Goal: Task Accomplishment & Management: Manage account settings

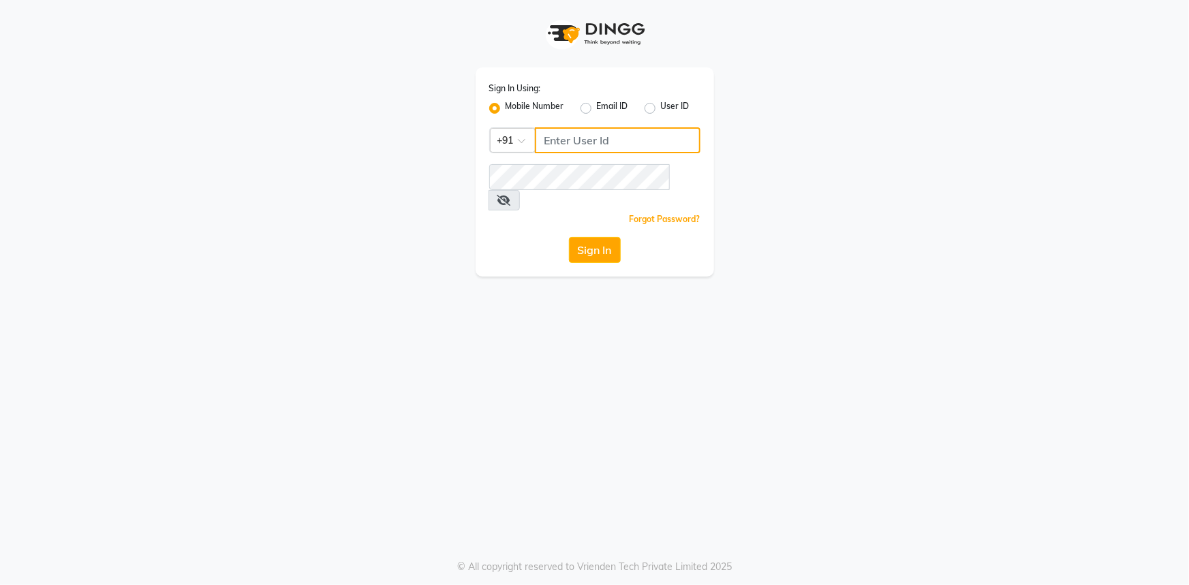
click at [579, 143] on input "Username" at bounding box center [618, 140] width 166 height 26
type input "9111007022"
click at [628, 163] on div "Sign In Using: Mobile Number Email ID User ID Country Code × [PHONE_NUMBER] Rem…" at bounding box center [595, 171] width 238 height 209
click at [511, 195] on icon at bounding box center [504, 200] width 14 height 11
click at [595, 237] on button "Sign In" at bounding box center [595, 250] width 52 height 26
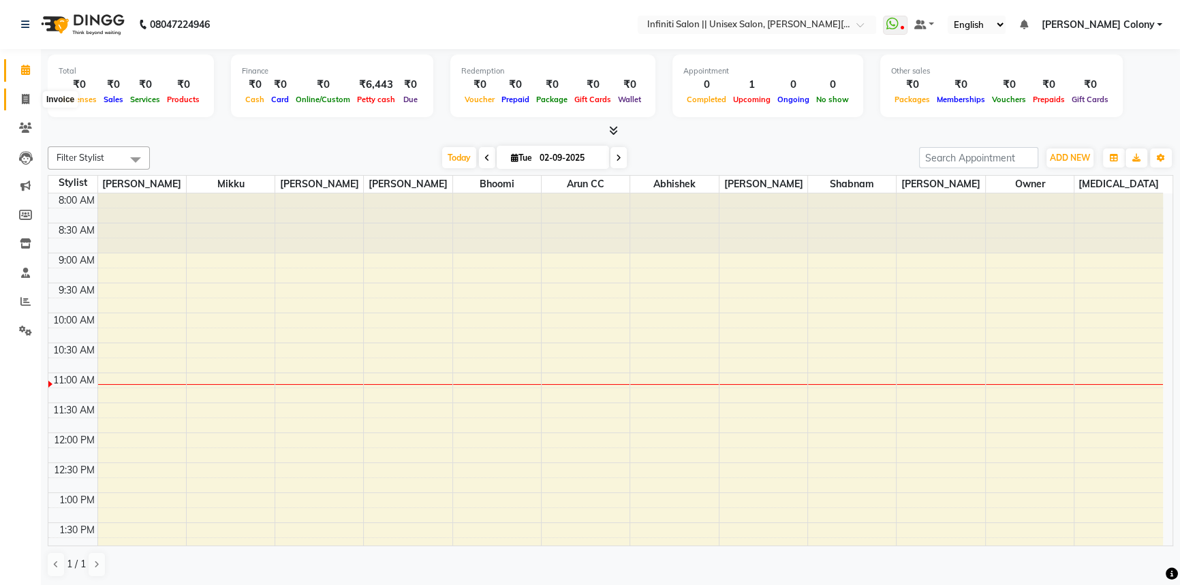
click at [24, 103] on icon at bounding box center [25, 99] width 7 height 10
select select "8233"
select select "service"
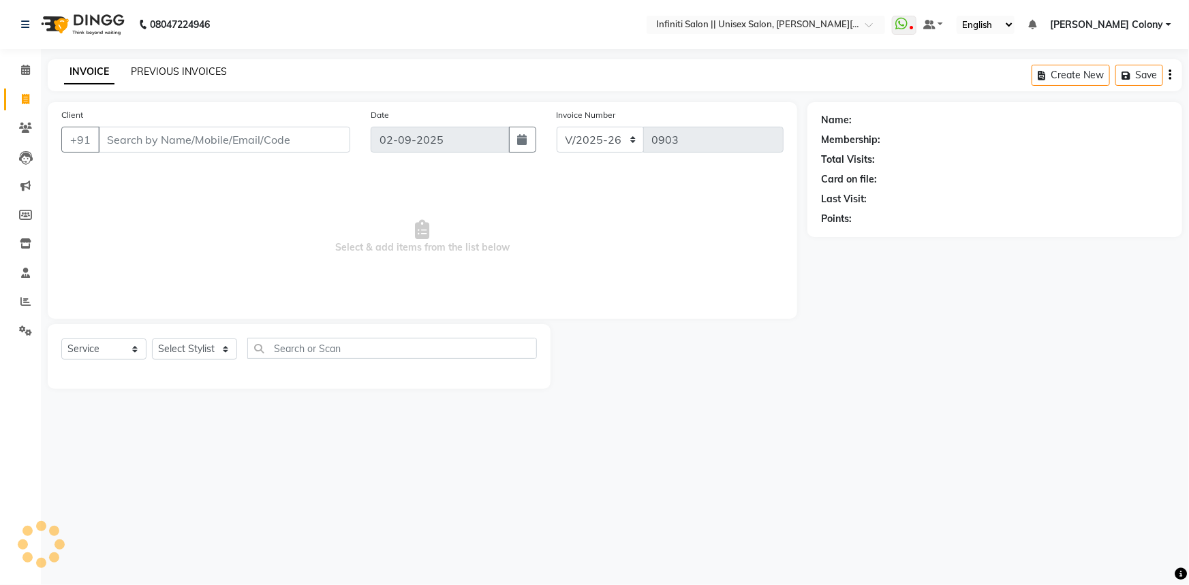
click at [193, 71] on link "PREVIOUS INVOICES" at bounding box center [179, 71] width 96 height 12
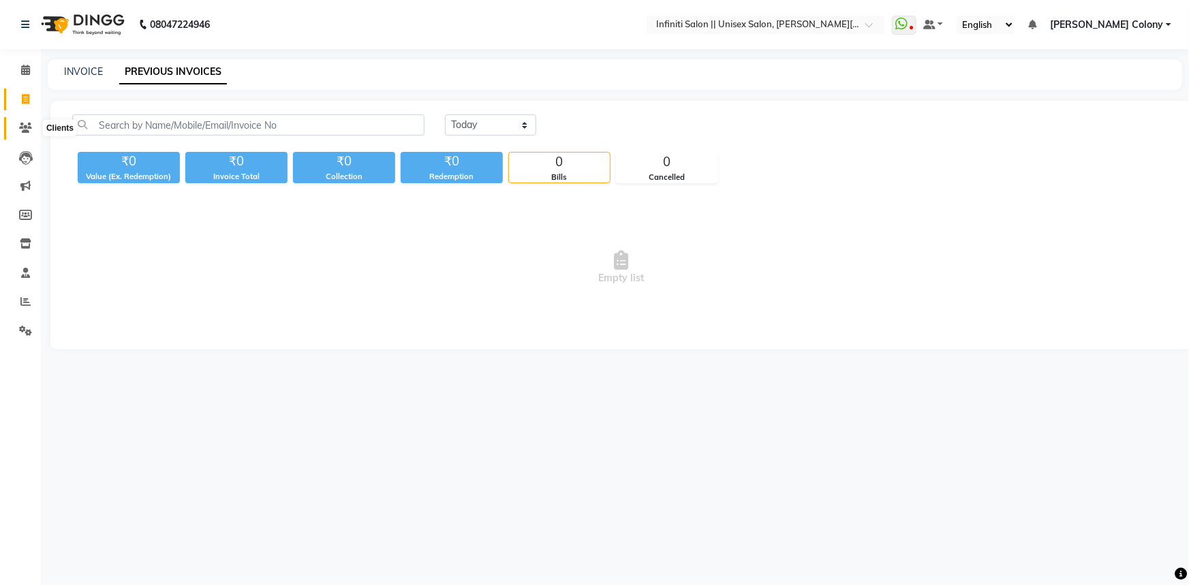
click at [31, 132] on icon at bounding box center [25, 128] width 13 height 10
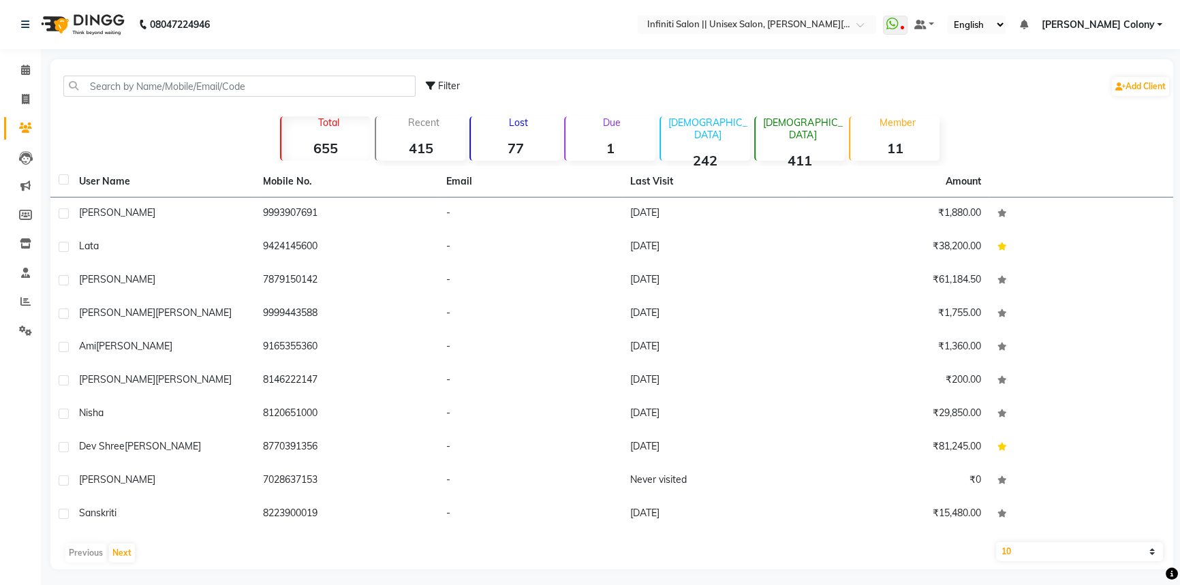
click at [523, 140] on strong "77" at bounding box center [515, 148] width 89 height 17
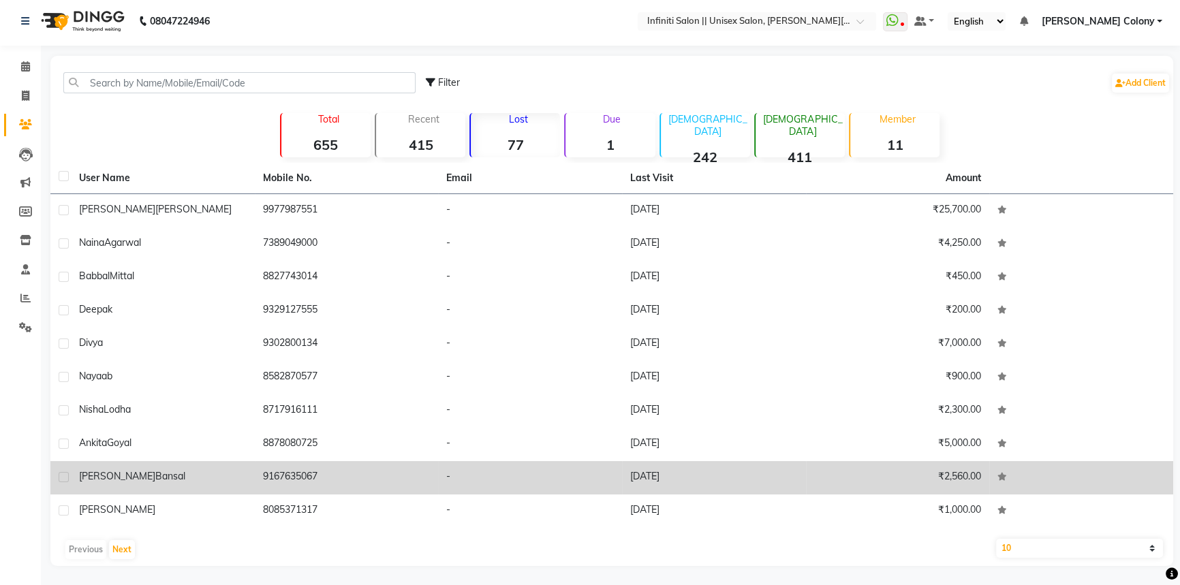
scroll to position [4, 0]
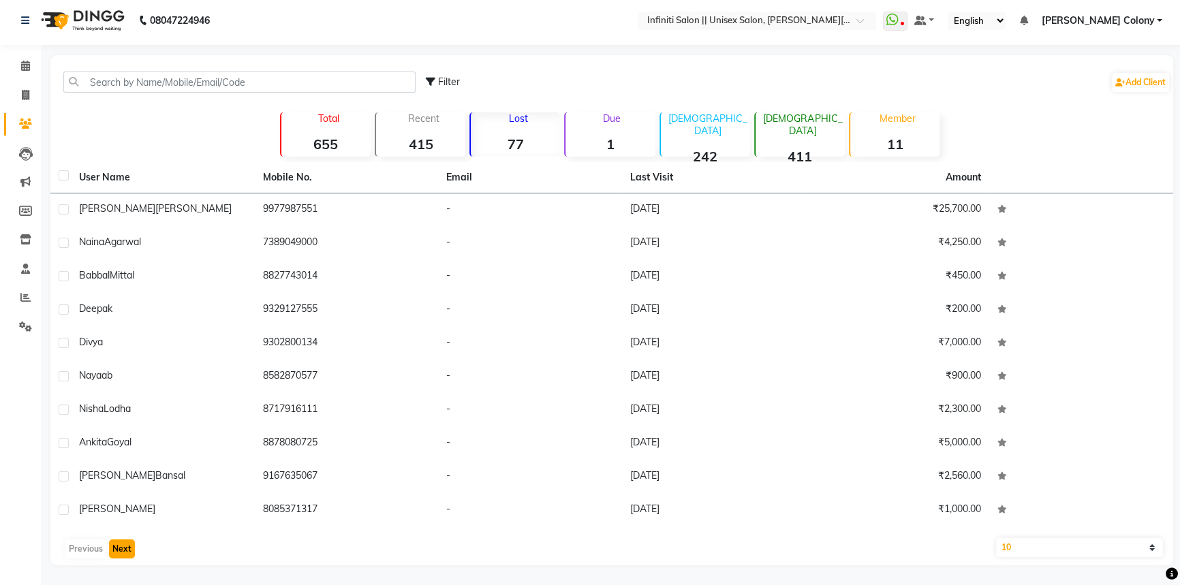
click at [126, 547] on button "Next" at bounding box center [122, 549] width 26 height 19
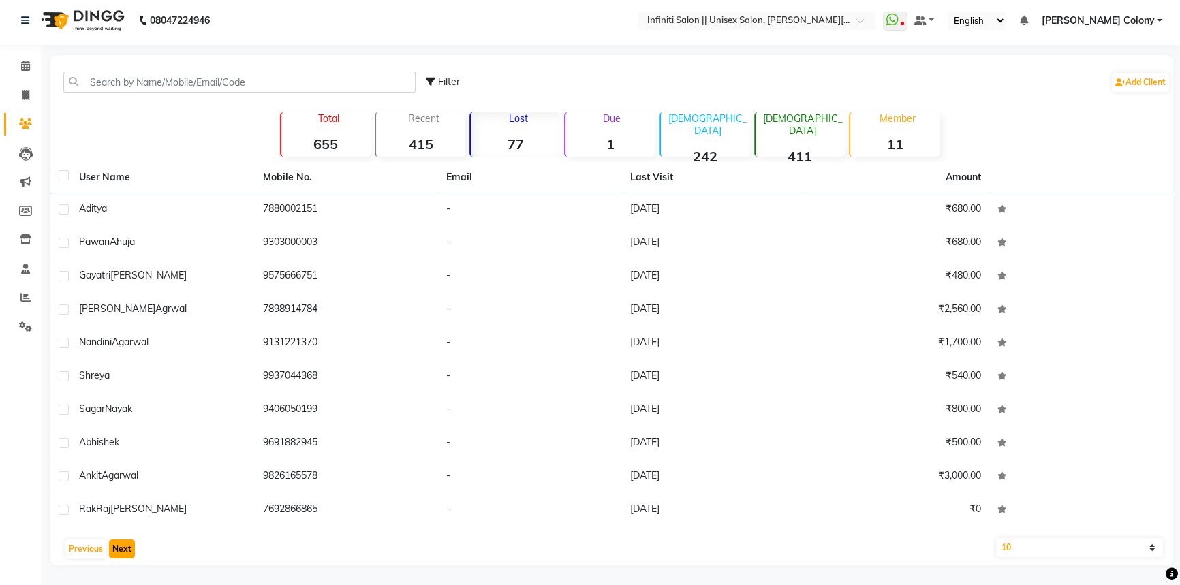
click at [121, 550] on button "Next" at bounding box center [122, 549] width 26 height 19
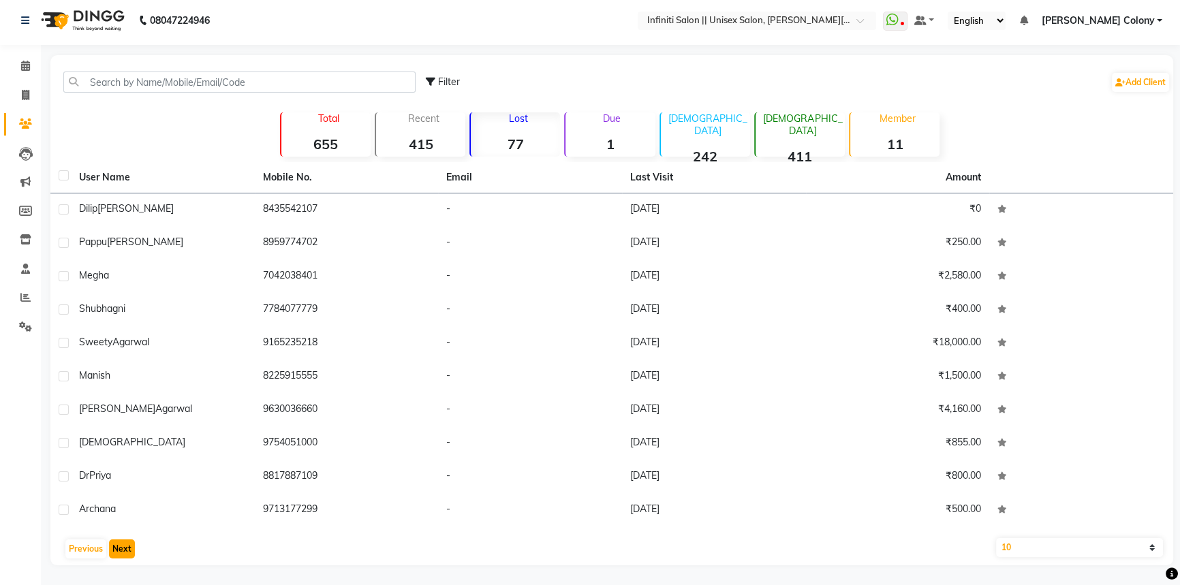
click at [121, 550] on button "Next" at bounding box center [122, 549] width 26 height 19
click at [122, 545] on button "Next" at bounding box center [122, 549] width 26 height 19
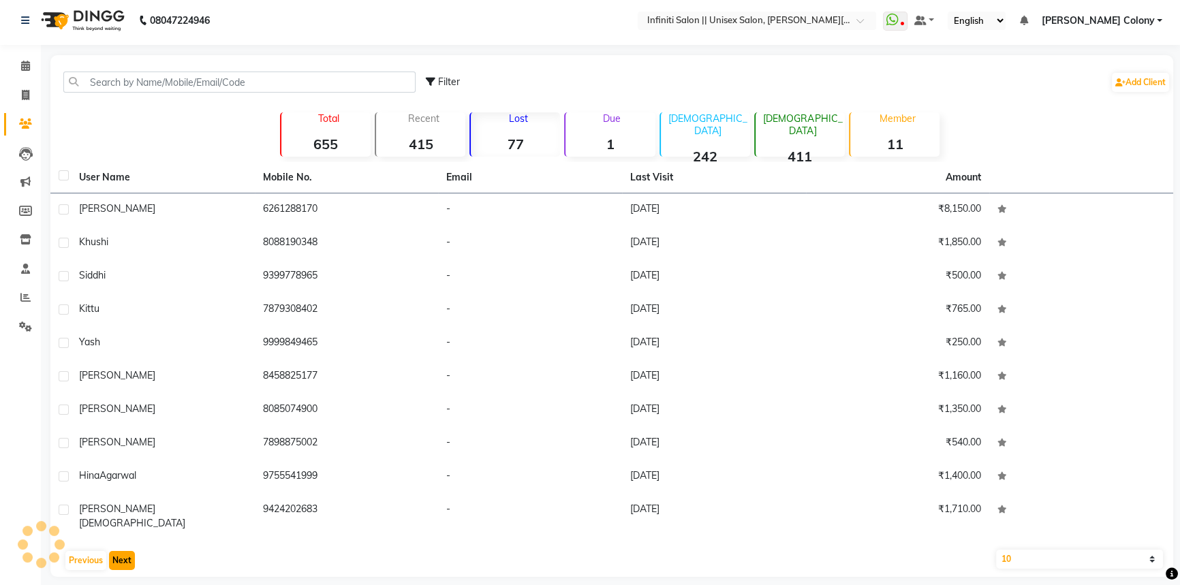
click at [122, 551] on button "Next" at bounding box center [122, 560] width 26 height 19
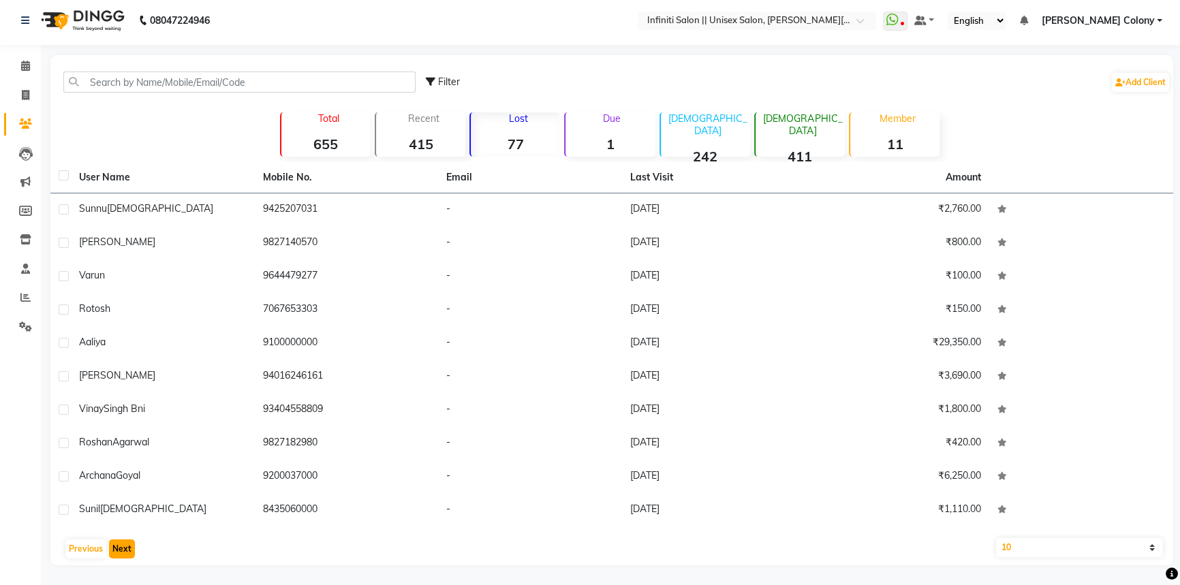
click at [123, 546] on button "Next" at bounding box center [122, 549] width 26 height 19
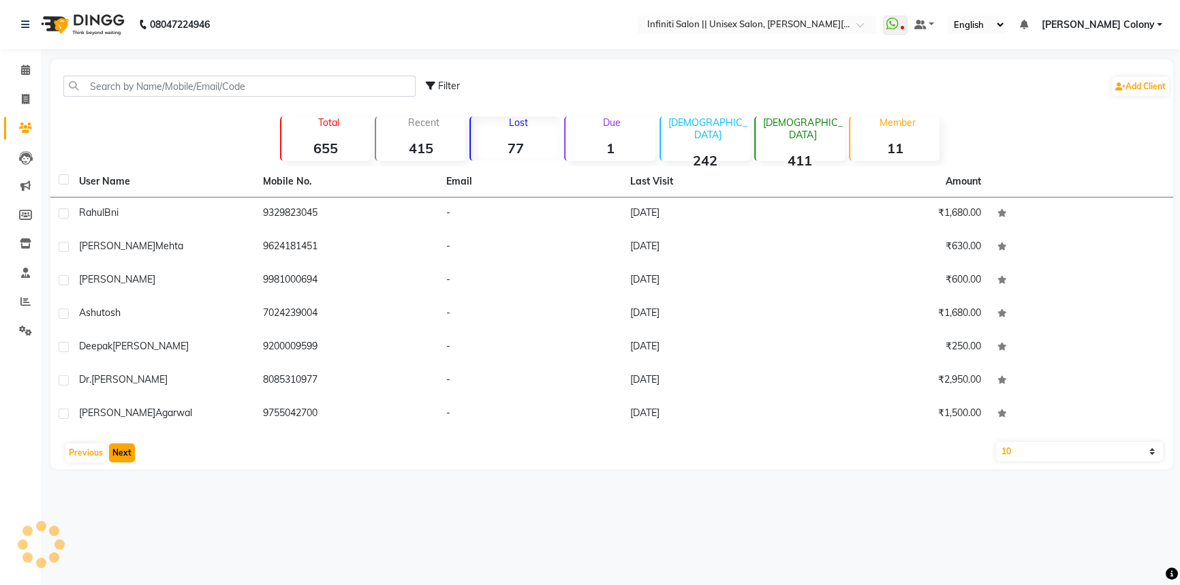
scroll to position [0, 0]
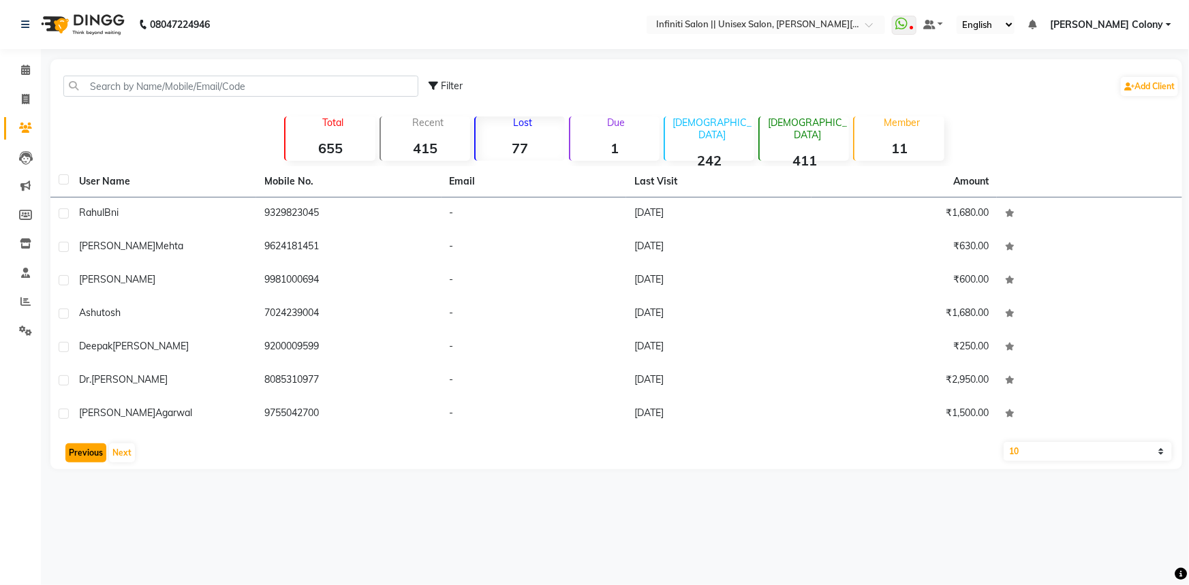
click at [81, 457] on button "Previous" at bounding box center [85, 453] width 41 height 19
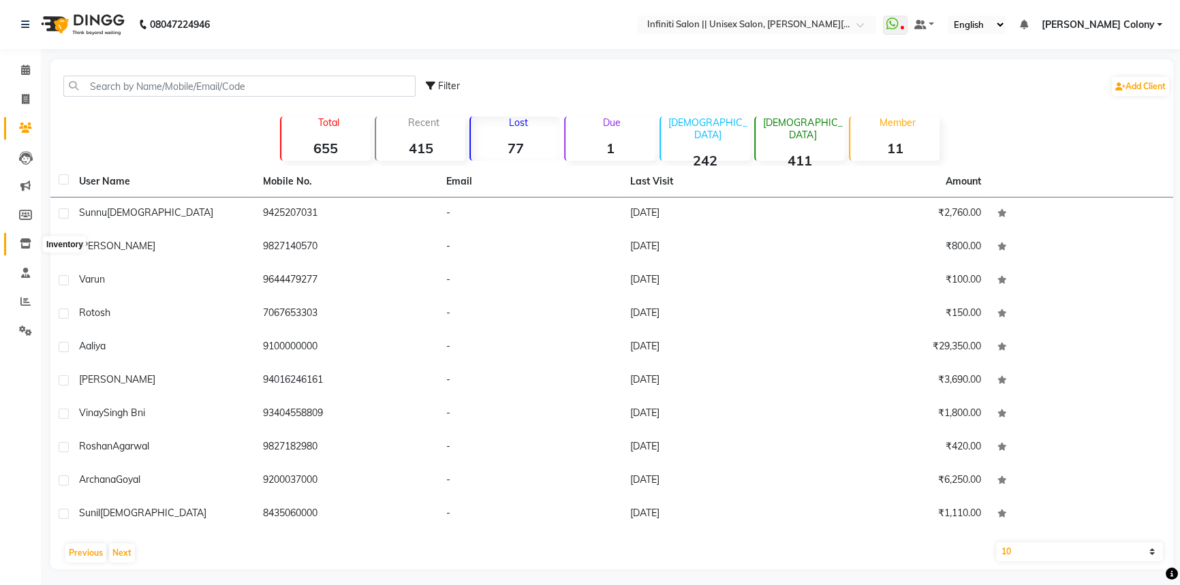
click at [14, 247] on span at bounding box center [26, 244] width 24 height 16
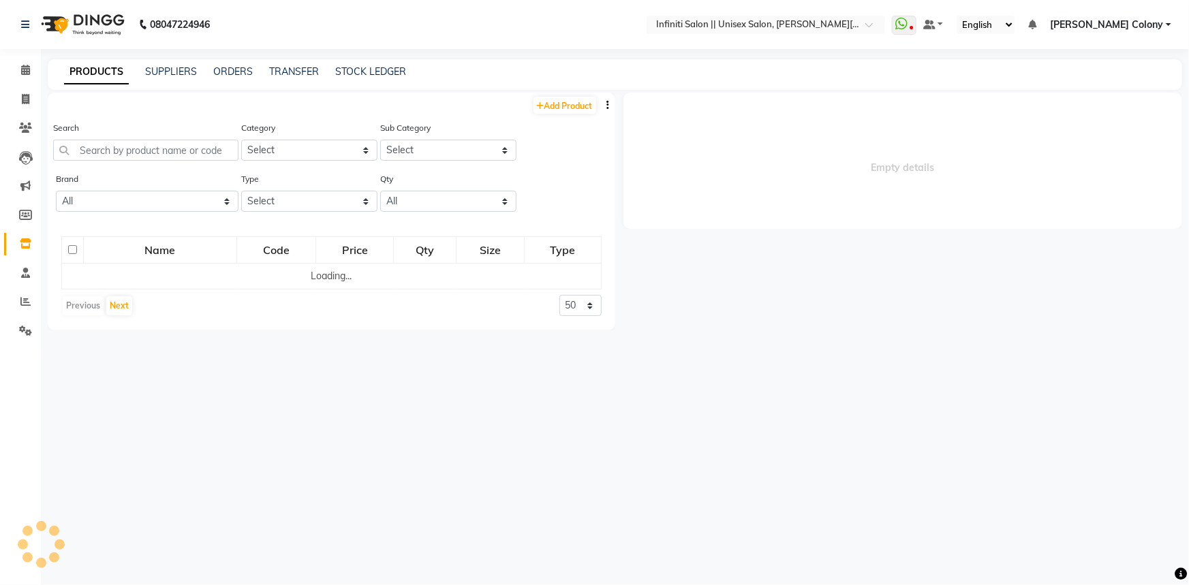
select select
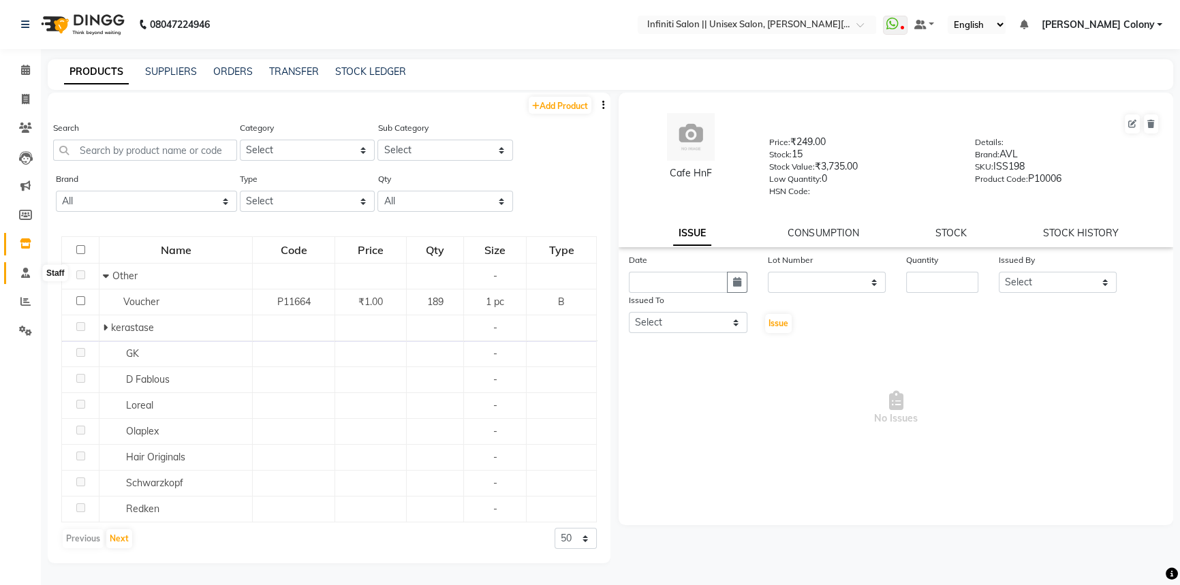
click at [25, 268] on icon at bounding box center [25, 273] width 9 height 10
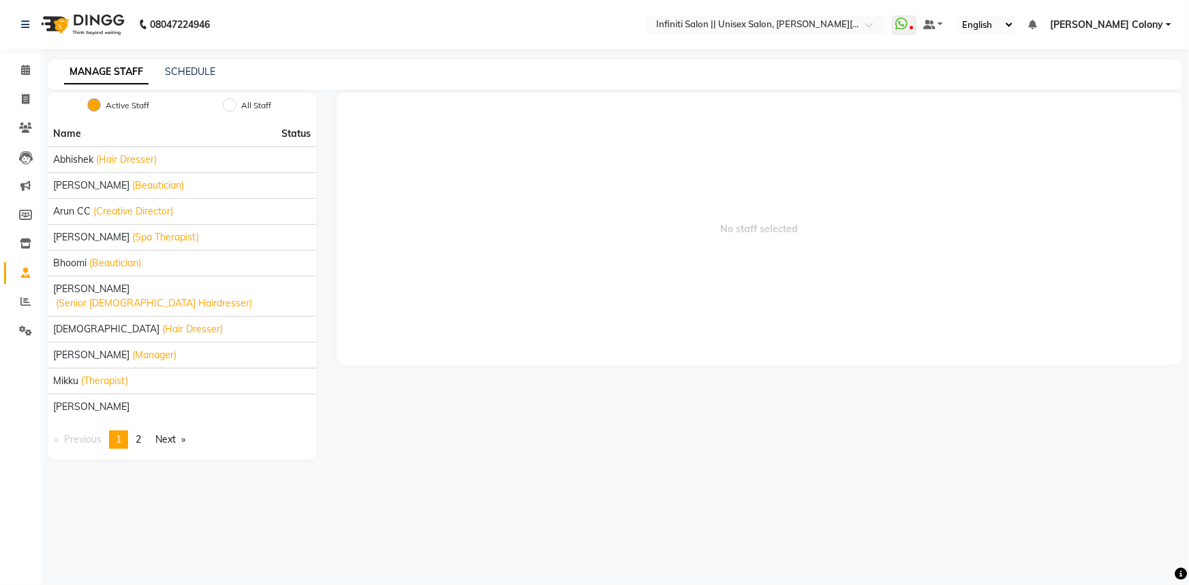
click at [46, 28] on img at bounding box center [81, 24] width 93 height 38
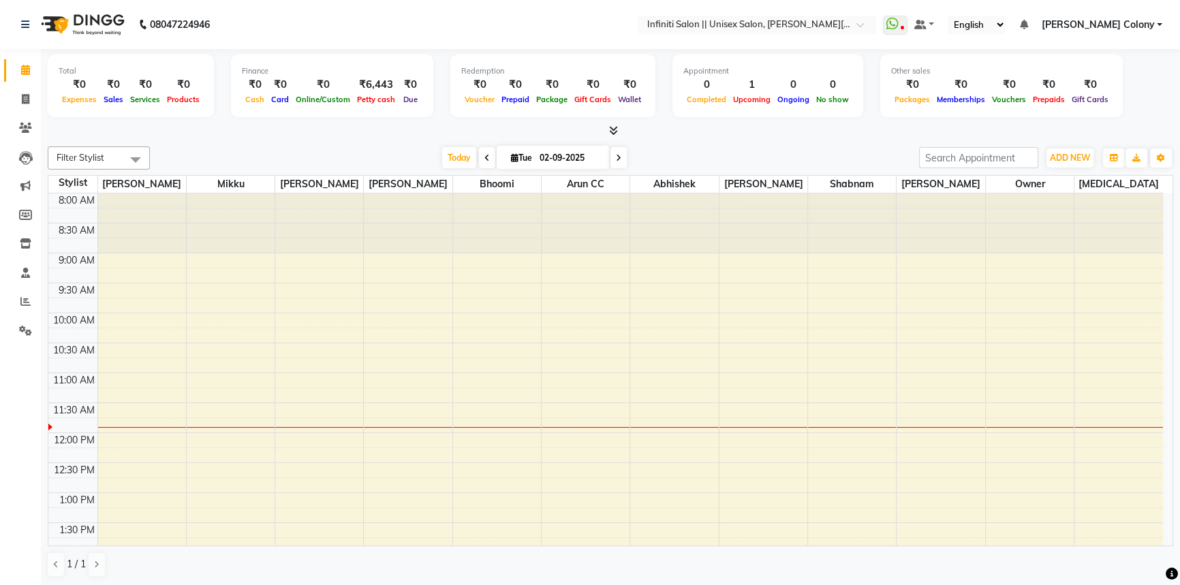
click at [1141, 27] on span "[PERSON_NAME] Colony" at bounding box center [1097, 25] width 113 height 14
click at [1098, 93] on link "Sign out" at bounding box center [1092, 93] width 125 height 21
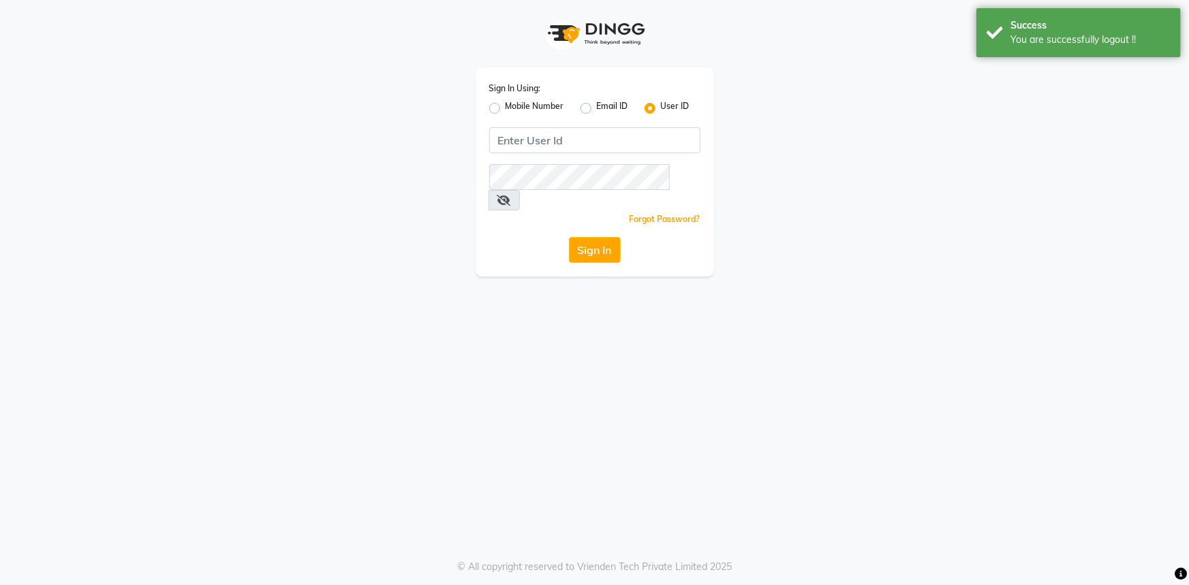
click at [506, 110] on label "Mobile Number" at bounding box center [535, 108] width 59 height 16
click at [506, 109] on input "Mobile Number" at bounding box center [510, 104] width 9 height 9
radio input "true"
radio input "false"
click at [570, 142] on input "Username" at bounding box center [618, 140] width 166 height 26
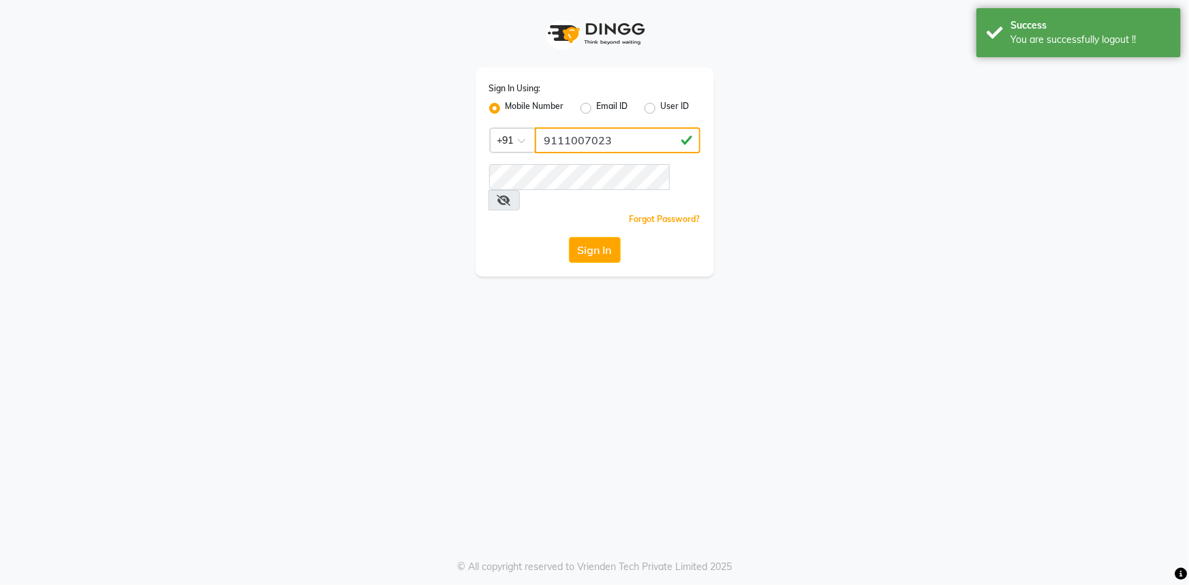
type input "9111007023"
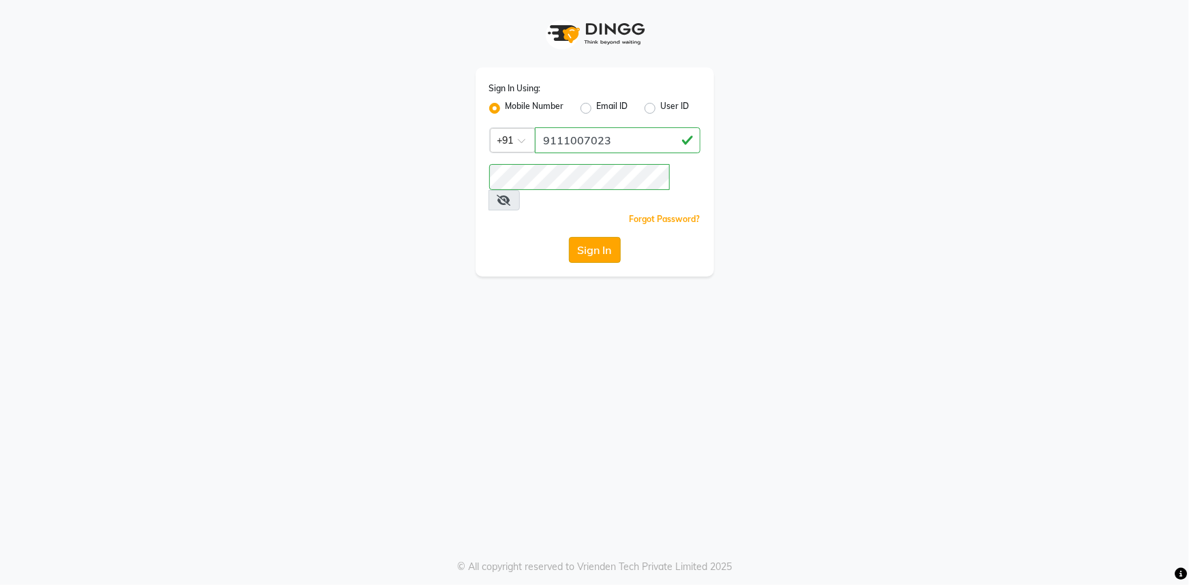
click at [600, 237] on button "Sign In" at bounding box center [595, 250] width 52 height 26
